Goal: Navigation & Orientation: Find specific page/section

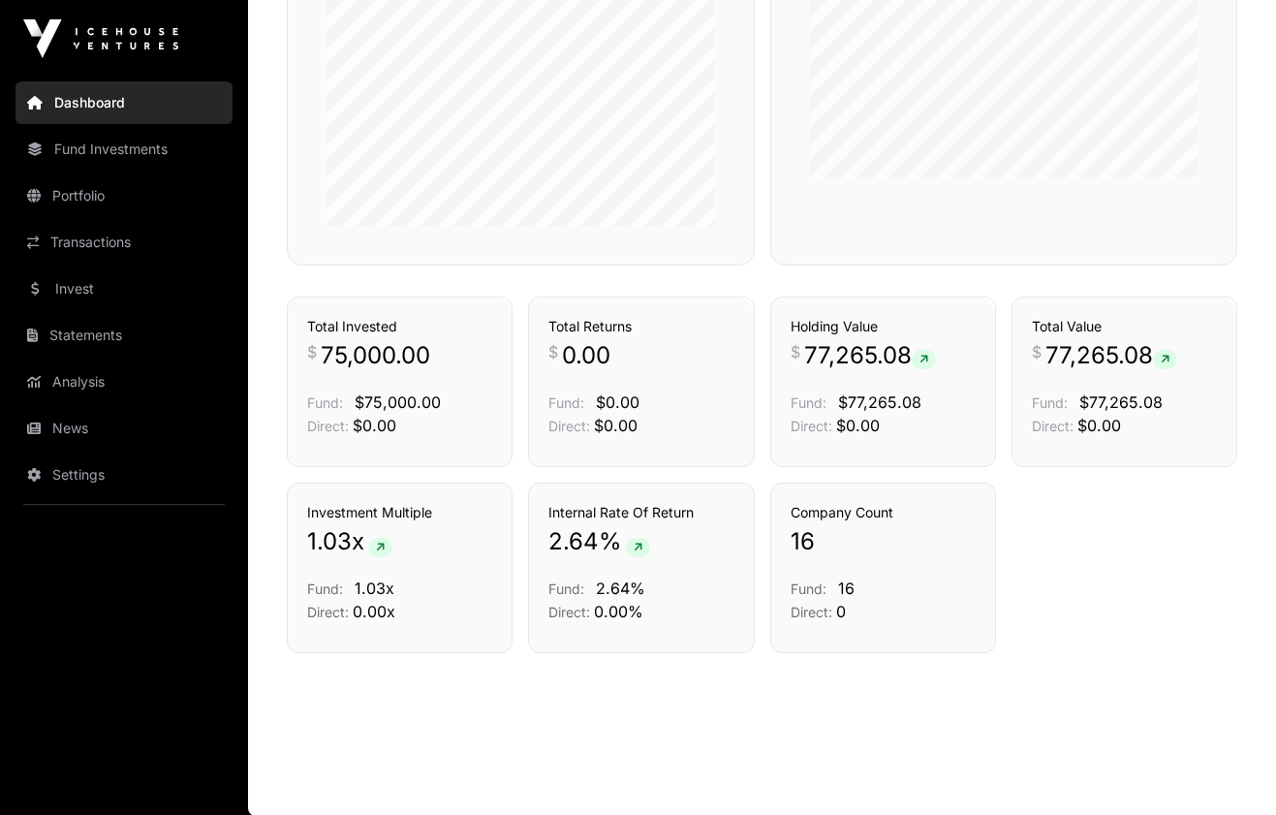
scroll to position [1017, 0]
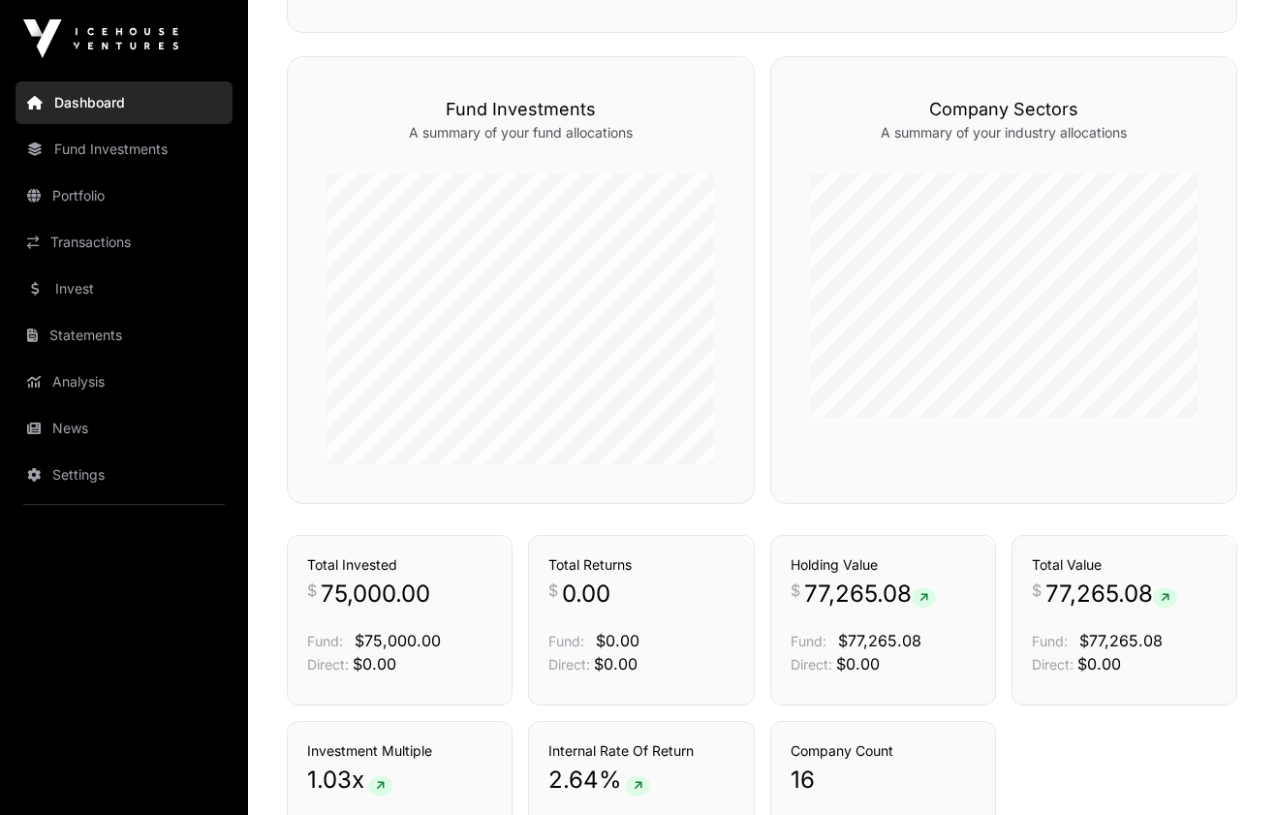
click at [105, 265] on nav "Dashboard Fund Investments Portfolio Transactions Invest Statements Analysis Ne…" at bounding box center [124, 439] width 248 height 722
click at [105, 243] on link "Transactions" at bounding box center [124, 242] width 217 height 43
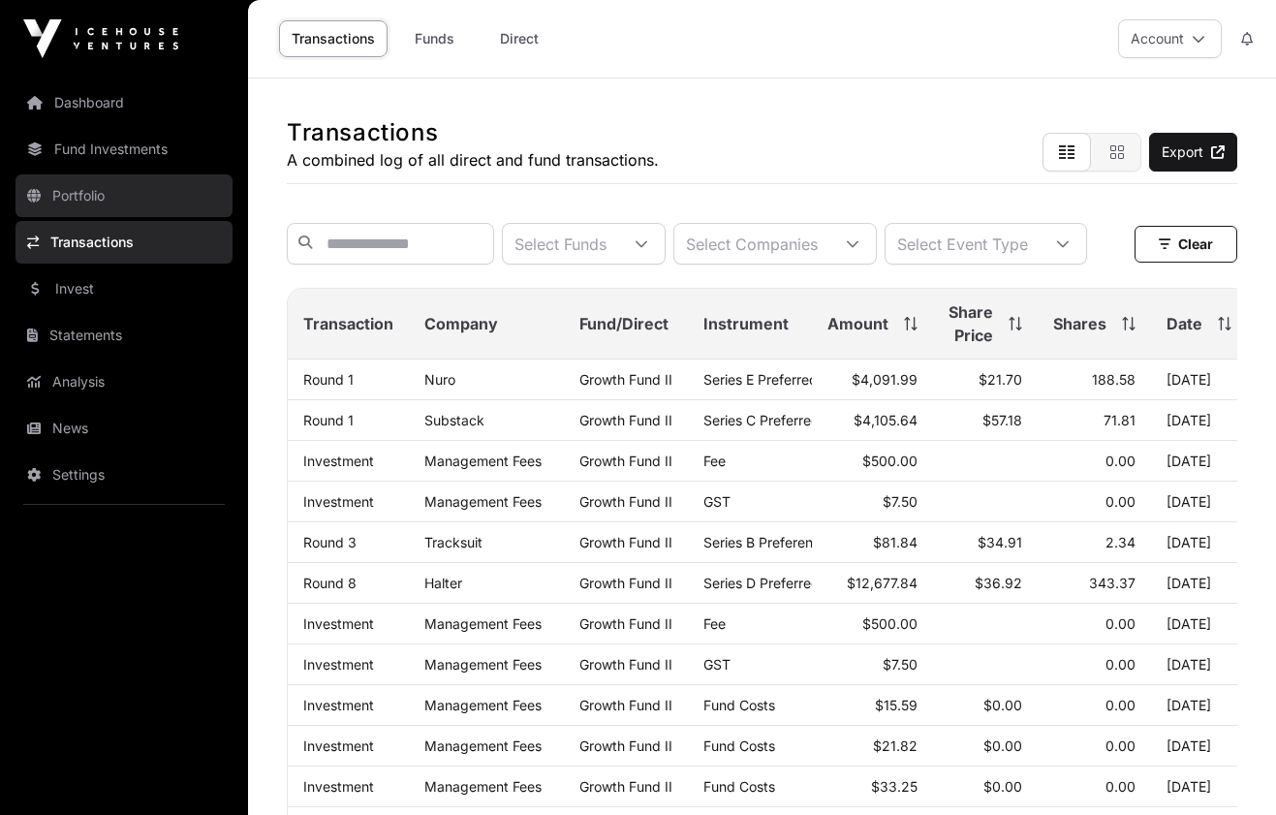
click at [78, 185] on link "Portfolio" at bounding box center [124, 195] width 217 height 43
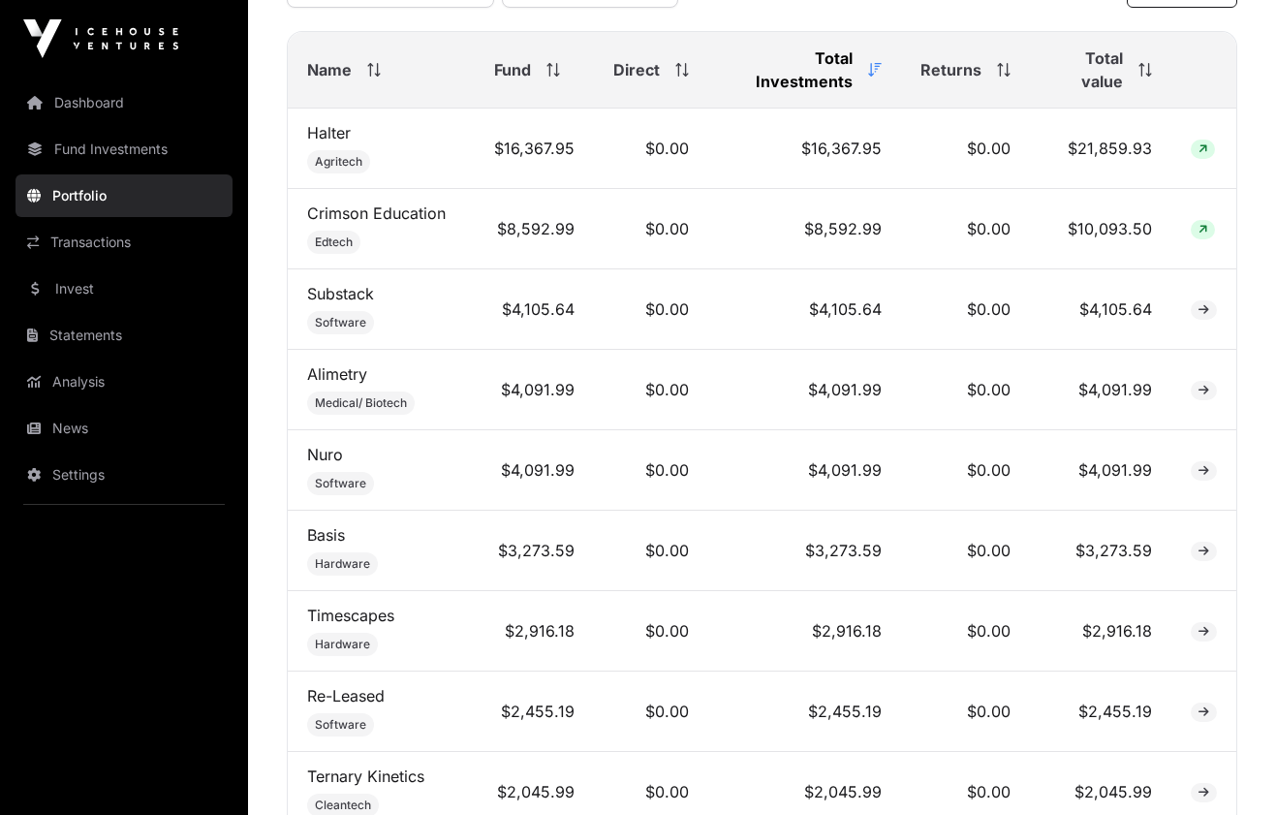
scroll to position [867, 0]
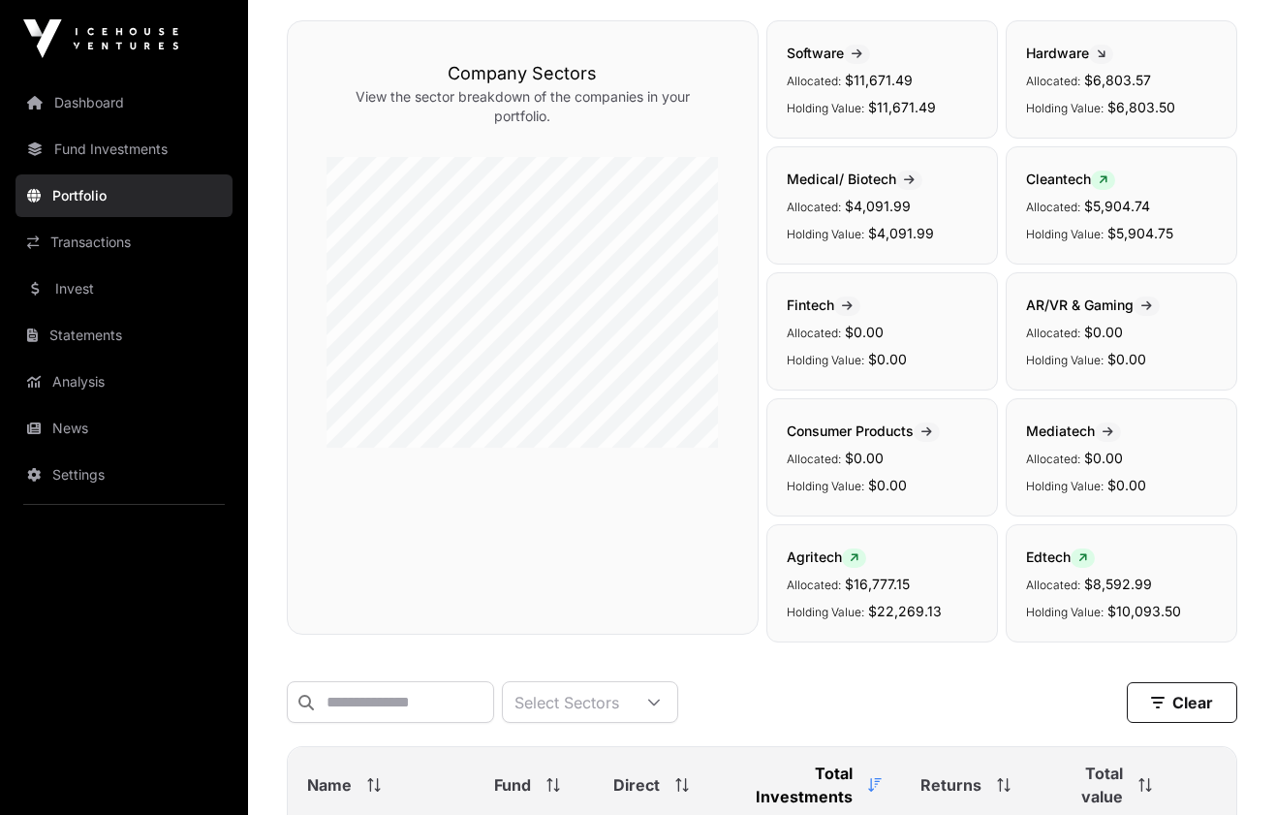
scroll to position [148, 0]
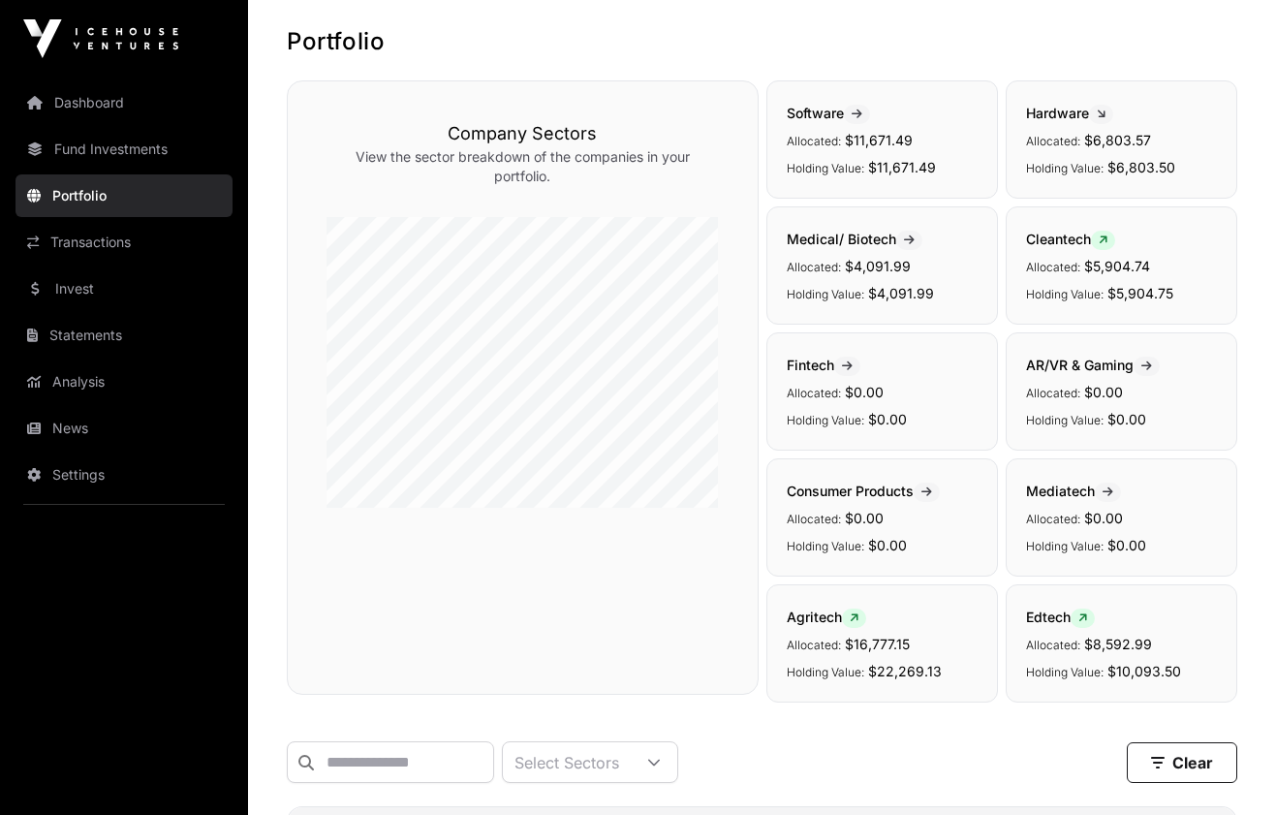
scroll to position [0, 0]
